Goal: Register for event/course

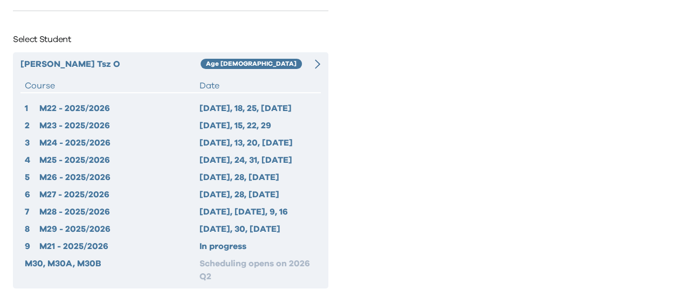
scroll to position [54, 0]
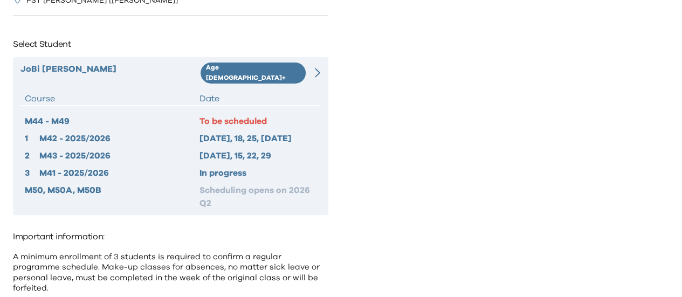
scroll to position [54, 0]
